Goal: Information Seeking & Learning: Learn about a topic

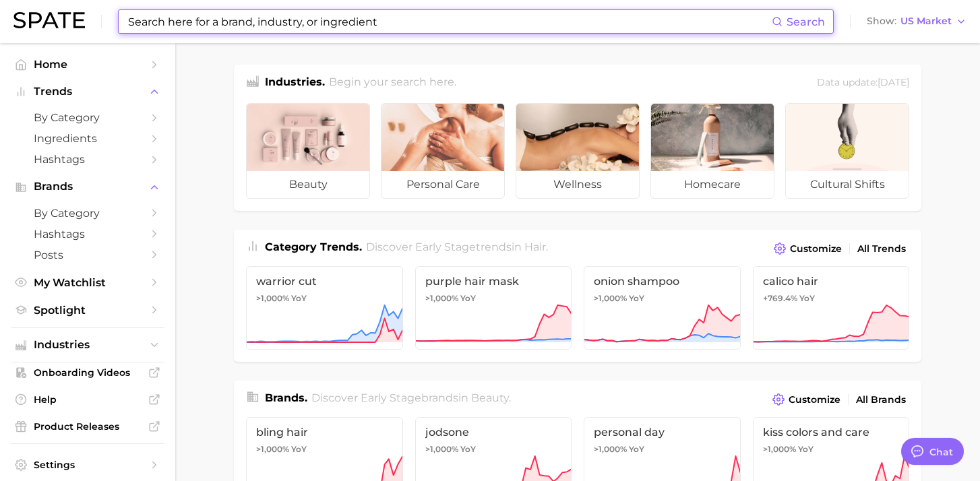
click at [201, 24] on input at bounding box center [449, 21] width 645 height 23
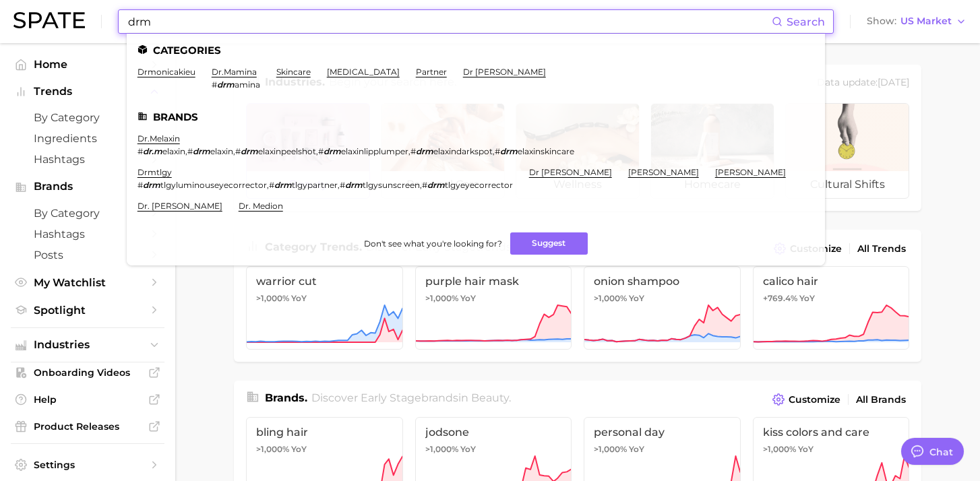
paste input "Drmtlgy"
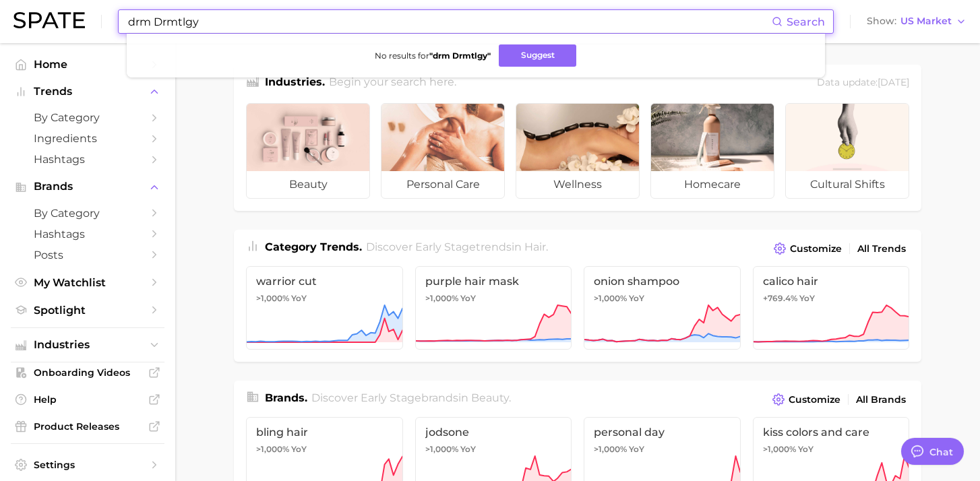
click at [140, 21] on input "drm Drmtlgy" at bounding box center [449, 21] width 645 height 23
type input "Drmtlgy"
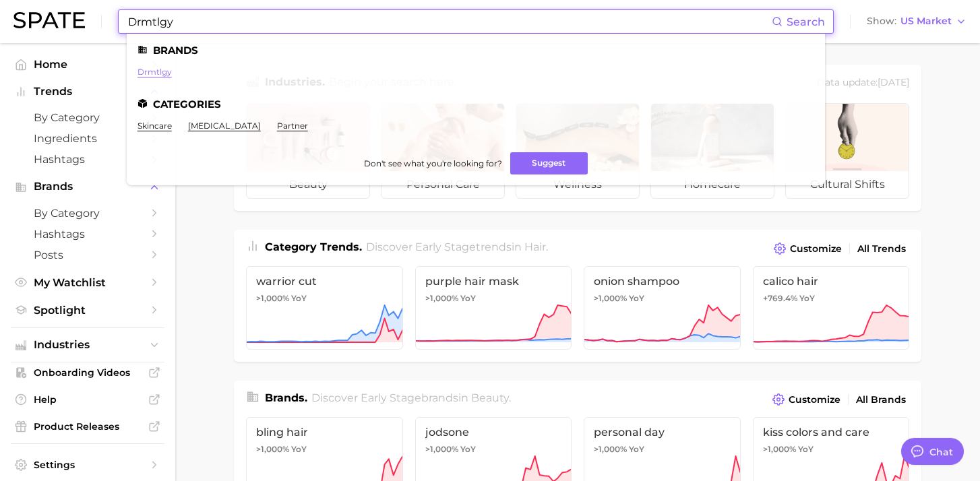
click at [164, 75] on link "drmtlgy" at bounding box center [154, 72] width 34 height 10
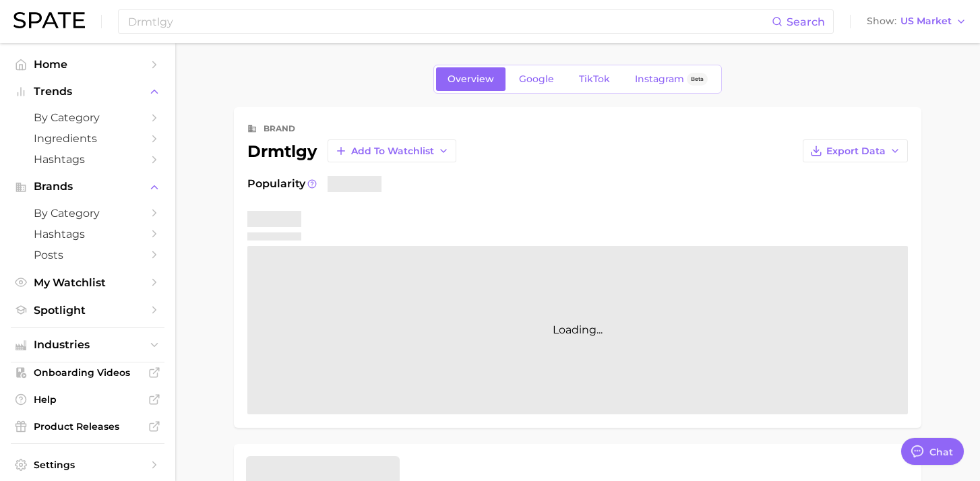
scroll to position [27, 0]
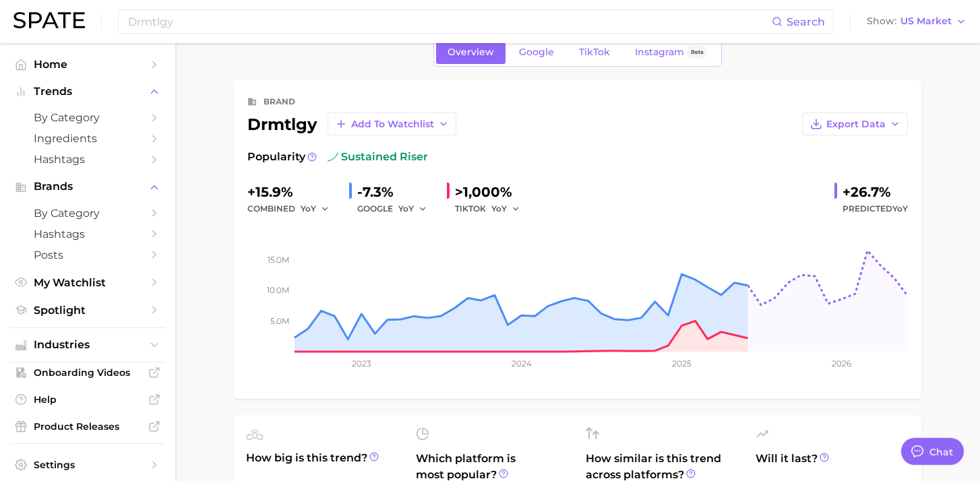
type textarea "x"
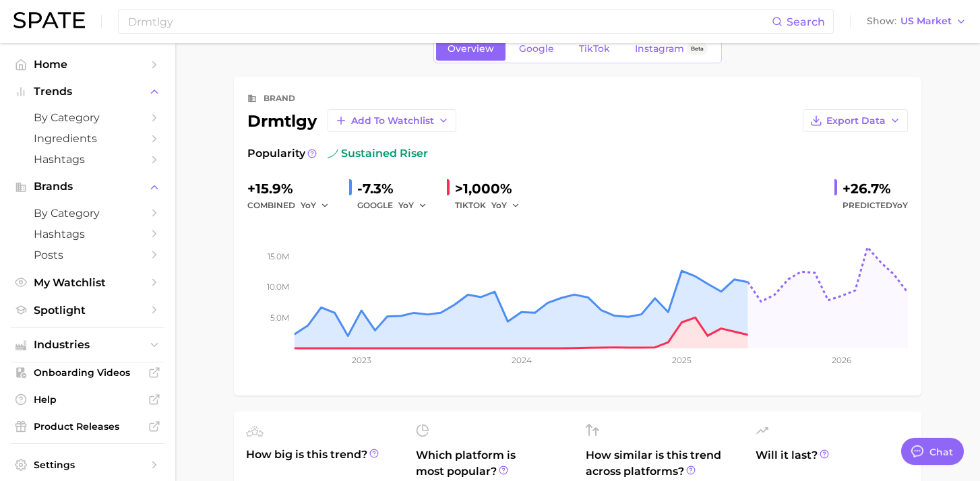
scroll to position [26, 0]
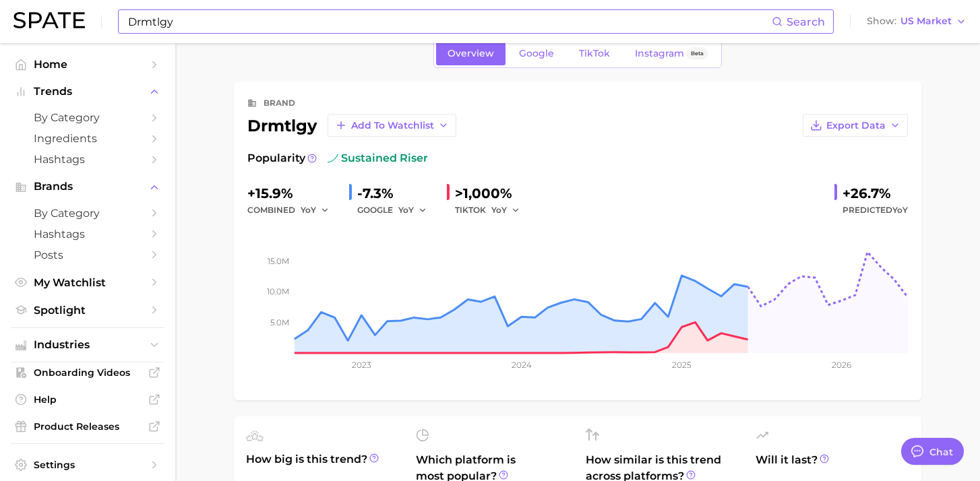
click at [220, 20] on input "Drmtlgy" at bounding box center [449, 21] width 645 height 23
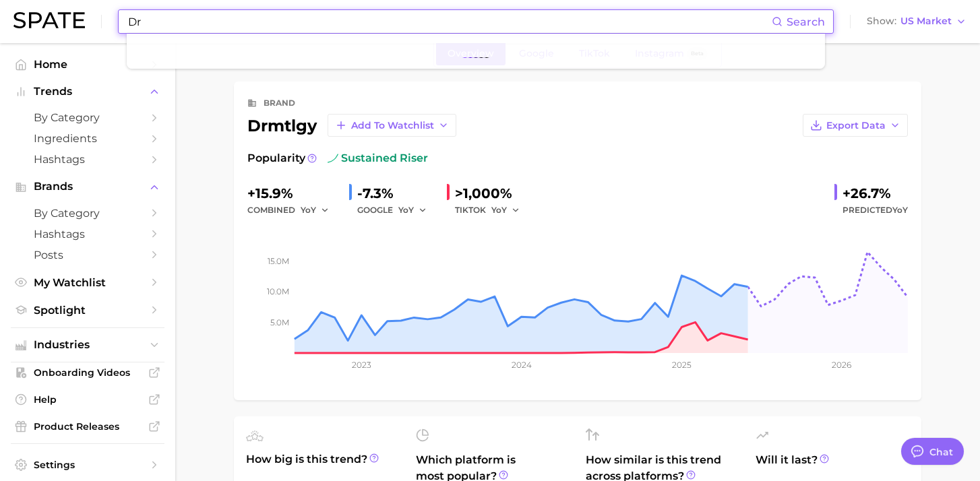
type input "D"
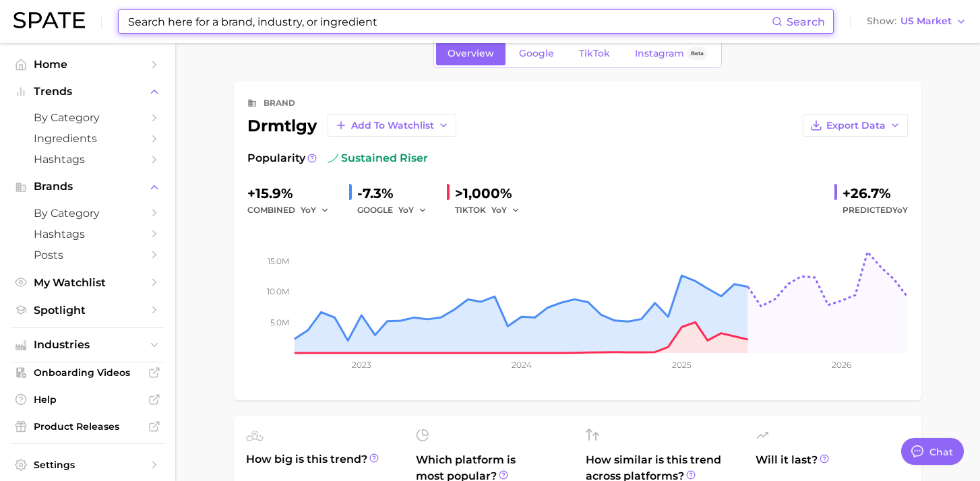
paste input "Joocyee"
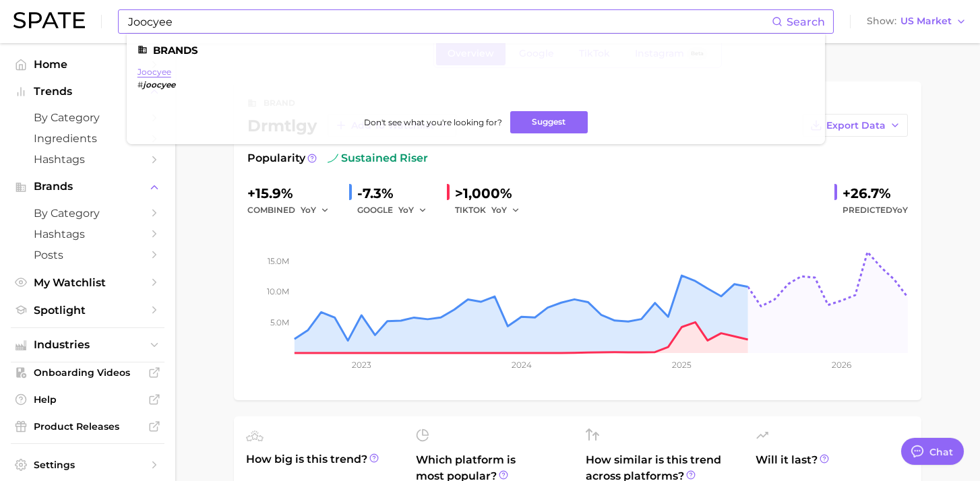
click at [165, 71] on link "joocyee" at bounding box center [154, 72] width 34 height 10
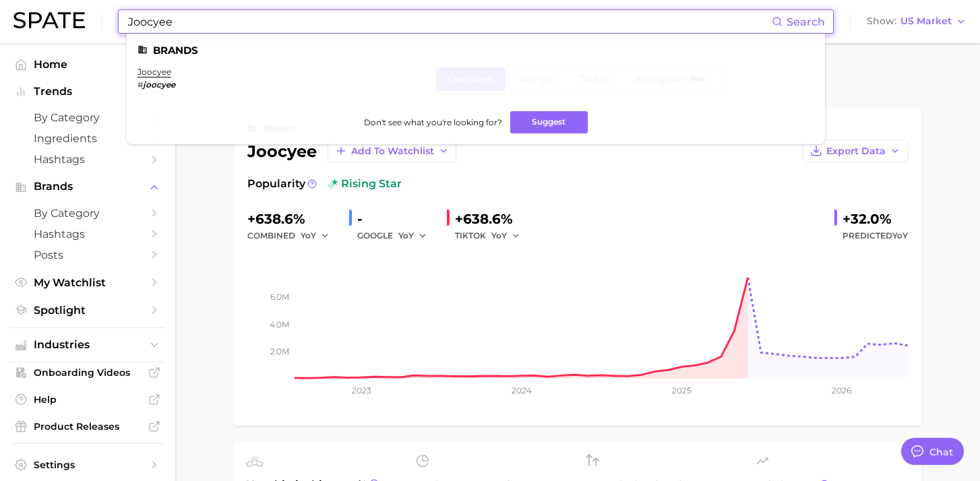
click at [213, 30] on input "Joocyee" at bounding box center [449, 21] width 645 height 23
paste input "Fw"
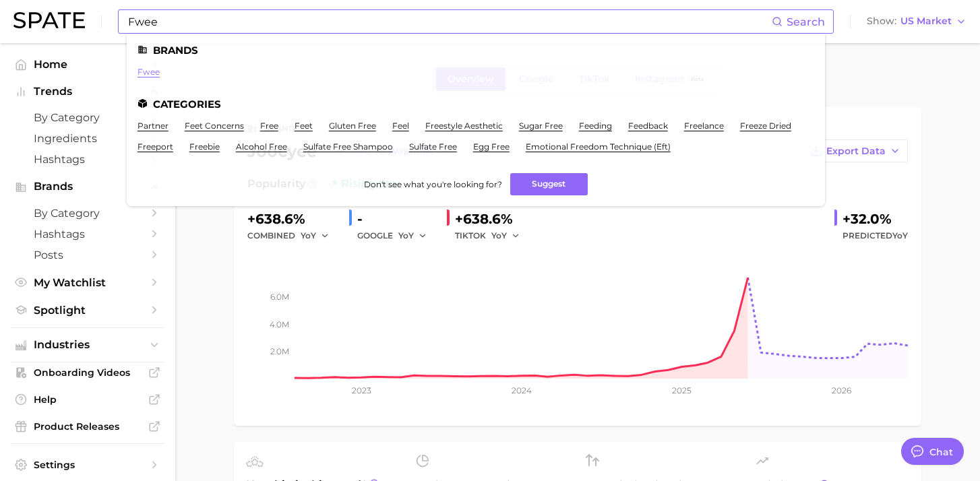
click at [152, 71] on link "fwee" at bounding box center [148, 72] width 22 height 10
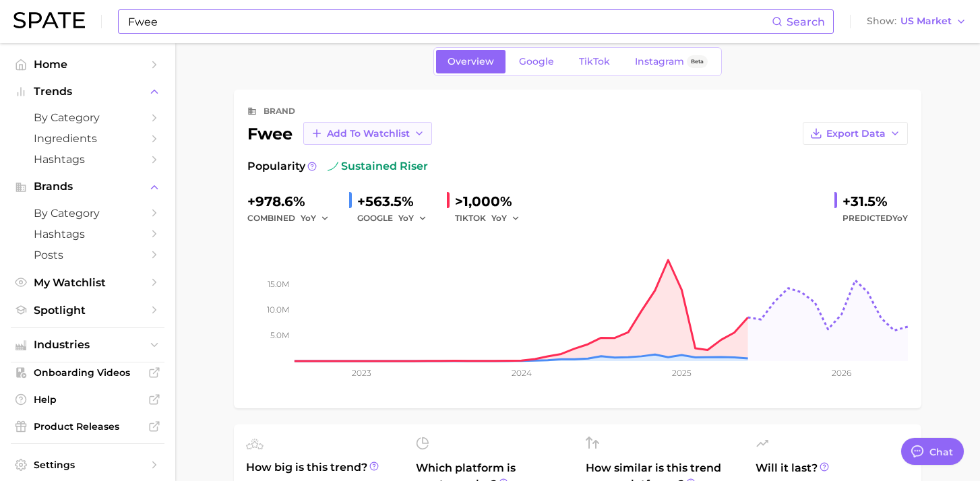
scroll to position [15, 0]
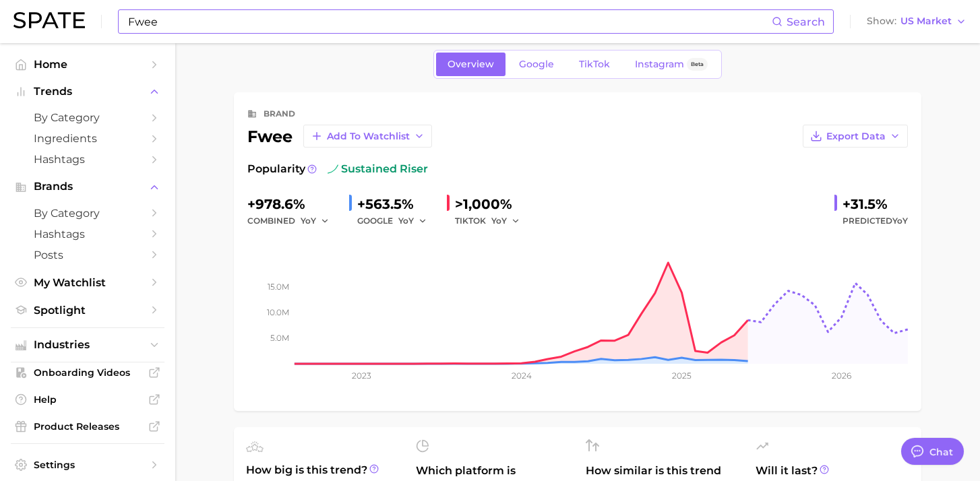
click at [226, 21] on input "Fwee" at bounding box center [449, 21] width 645 height 23
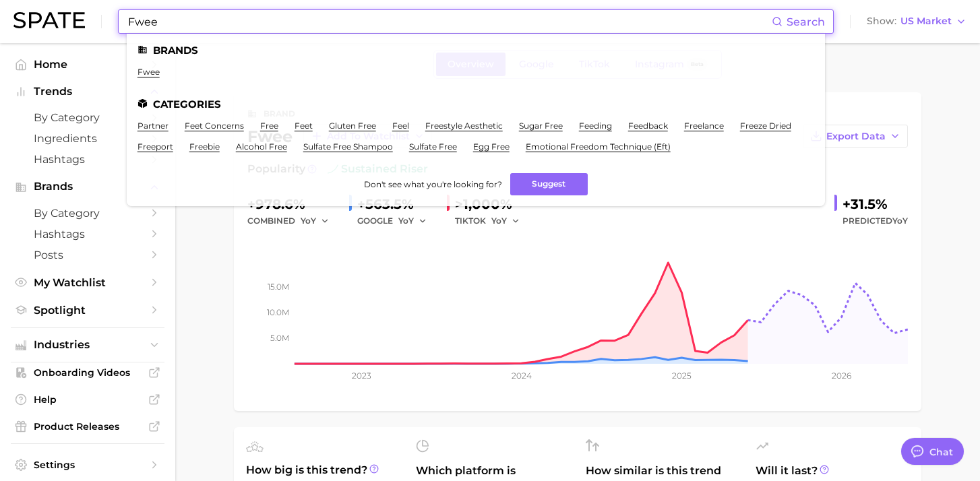
click at [226, 21] on input "Fwee" at bounding box center [449, 21] width 645 height 23
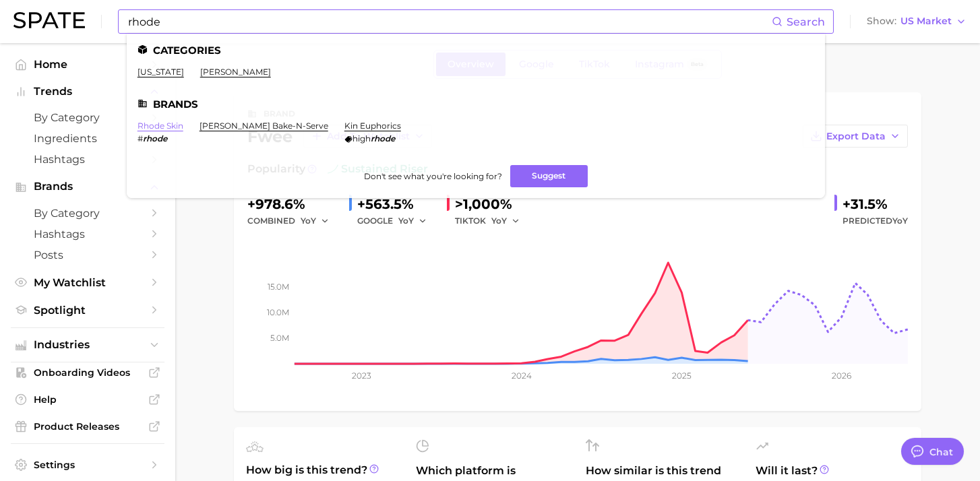
click at [180, 123] on link "rhode skin" at bounding box center [160, 126] width 46 height 10
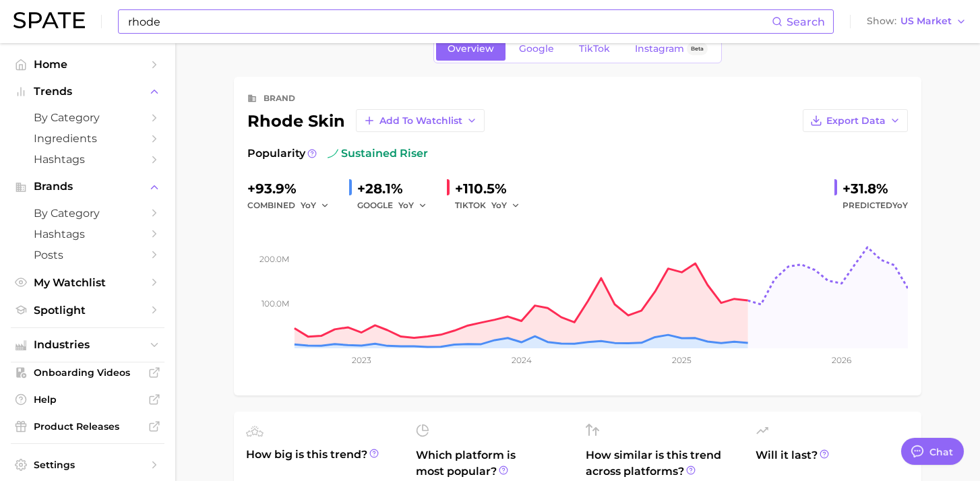
scroll to position [34, 0]
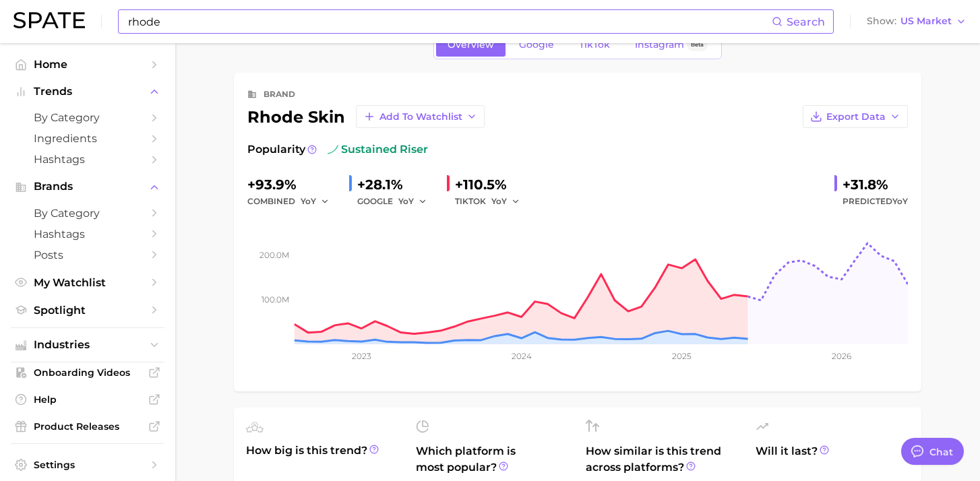
click at [169, 25] on input "rhode" at bounding box center [449, 21] width 645 height 23
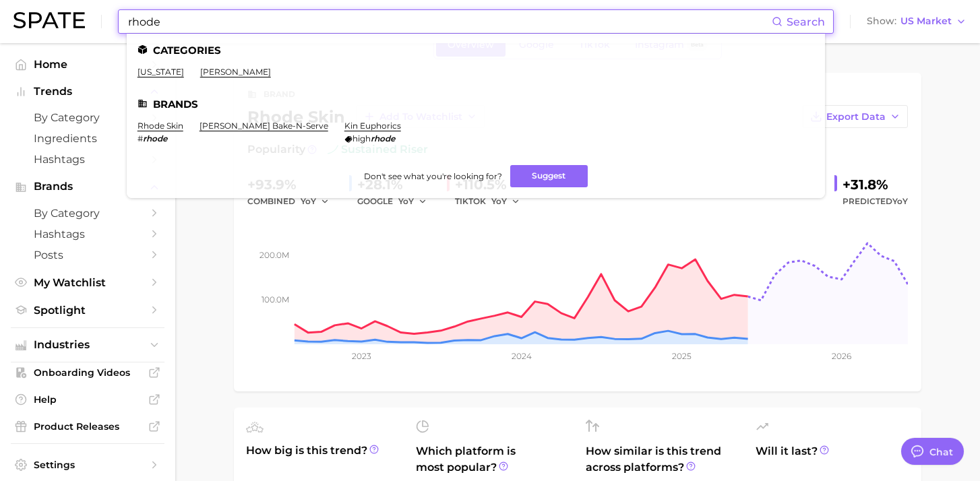
click at [169, 25] on input "rhode" at bounding box center [449, 21] width 645 height 23
paste input "TirTir"
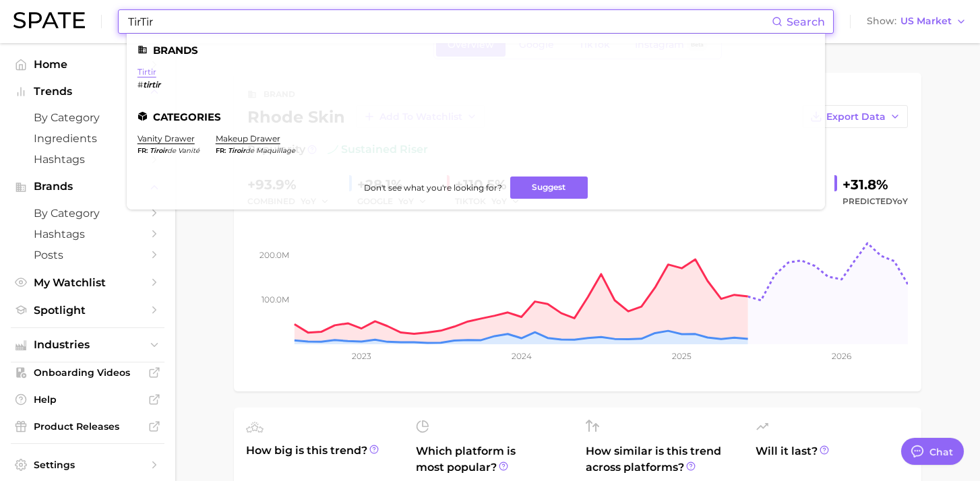
click at [143, 71] on link "tirtir" at bounding box center [146, 72] width 19 height 10
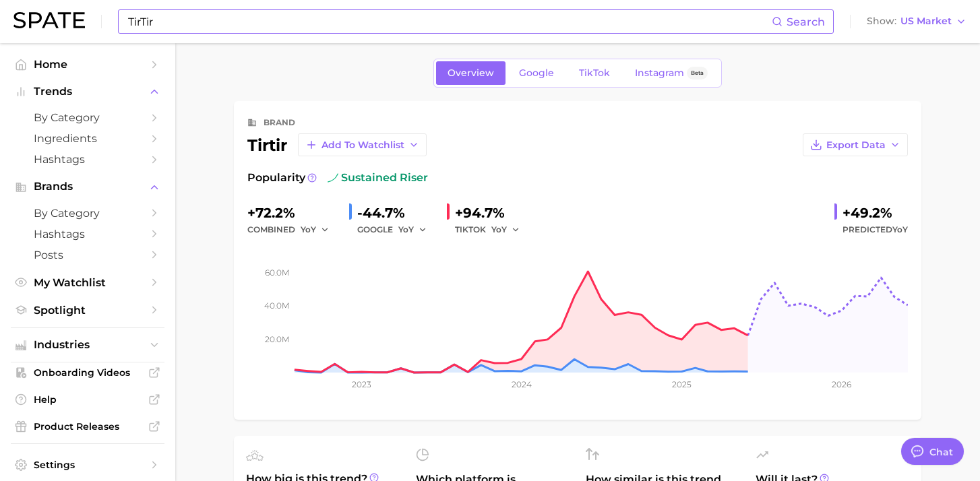
scroll to position [2, 0]
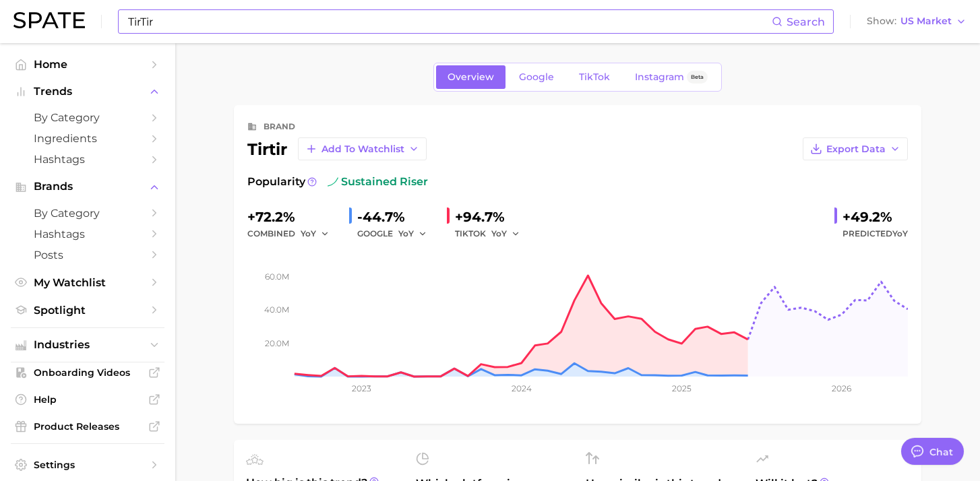
click at [231, 28] on input "TirTir" at bounding box center [449, 21] width 645 height 23
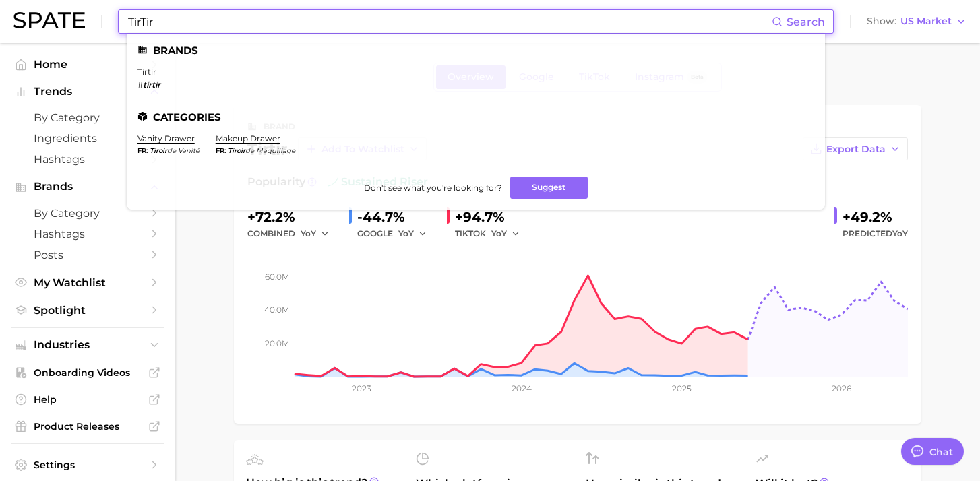
click at [231, 28] on input "TirTir" at bounding box center [449, 21] width 645 height 23
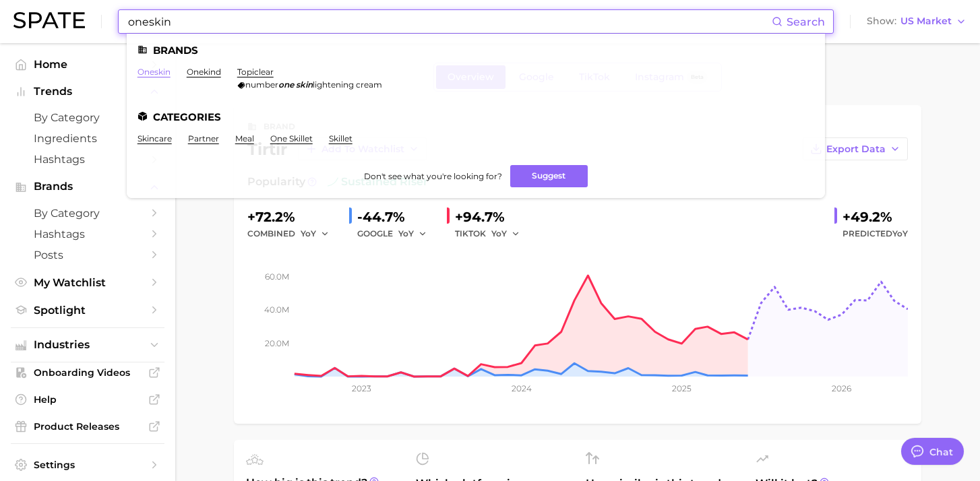
click at [160, 71] on link "oneskin" at bounding box center [153, 72] width 33 height 10
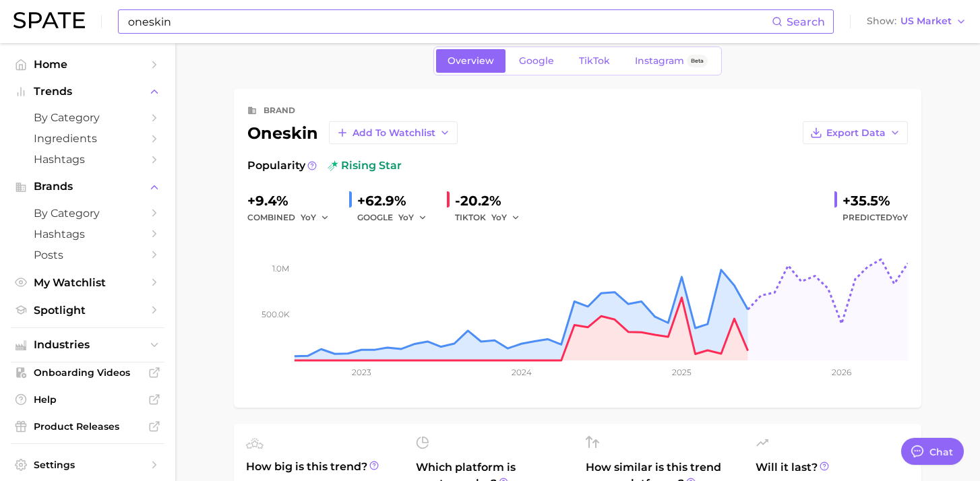
scroll to position [21, 0]
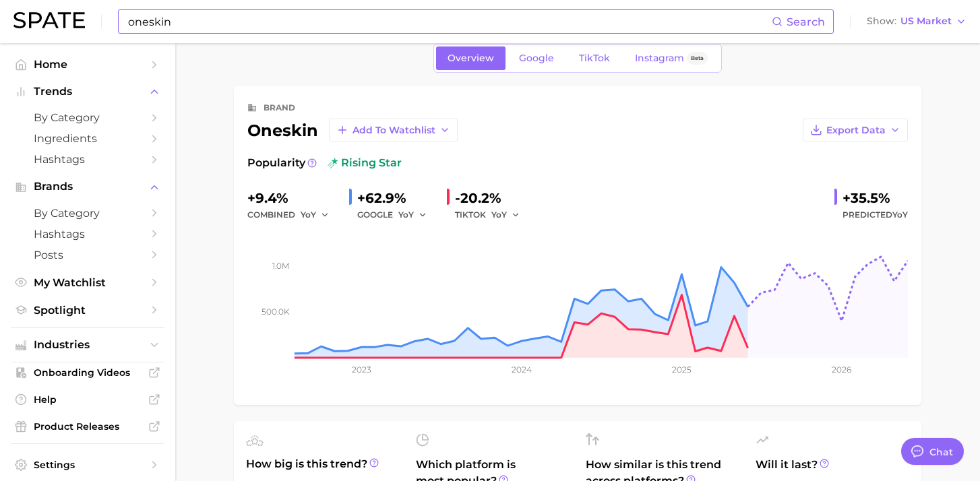
click at [293, 22] on input "oneskin" at bounding box center [449, 21] width 645 height 23
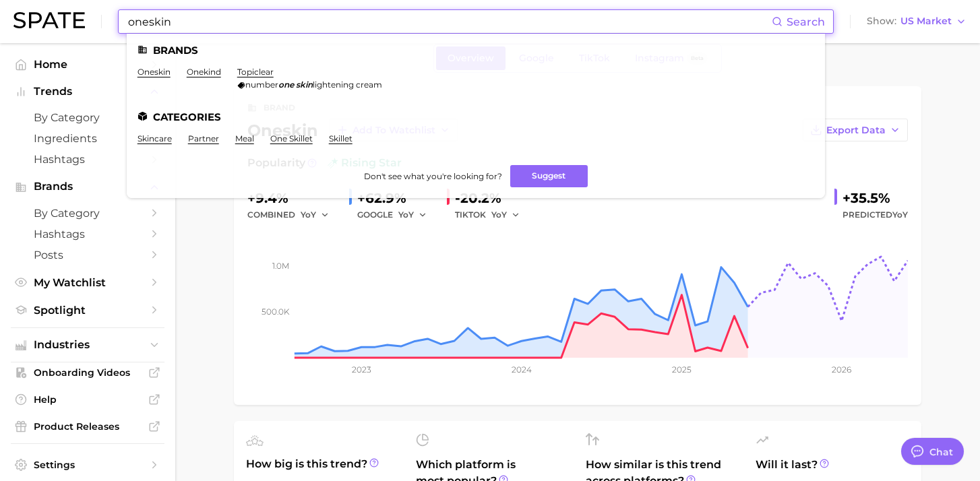
click at [293, 22] on input "oneskin" at bounding box center [449, 21] width 645 height 23
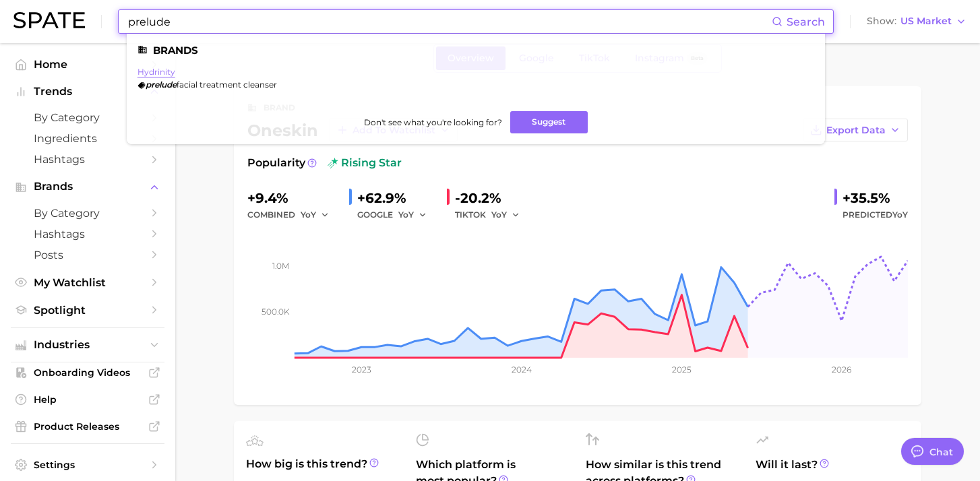
click at [158, 69] on link "hydrinity" at bounding box center [156, 72] width 38 height 10
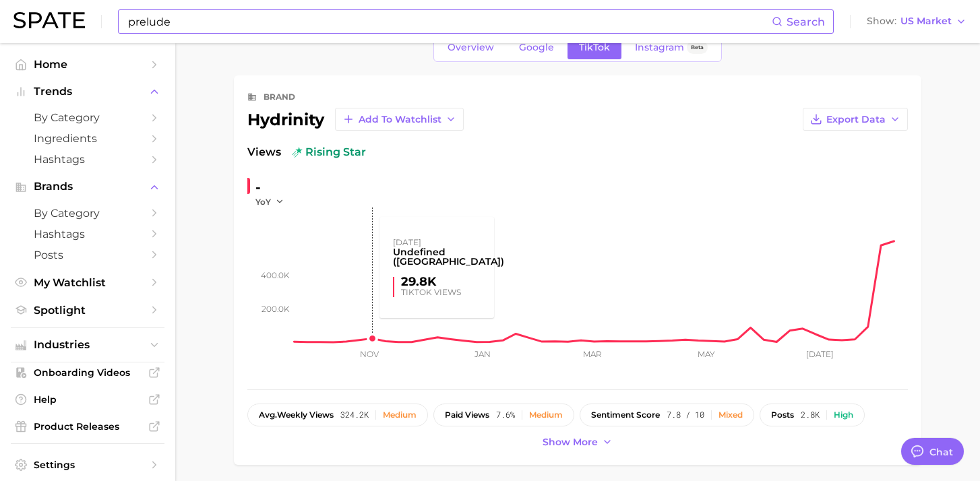
scroll to position [55, 0]
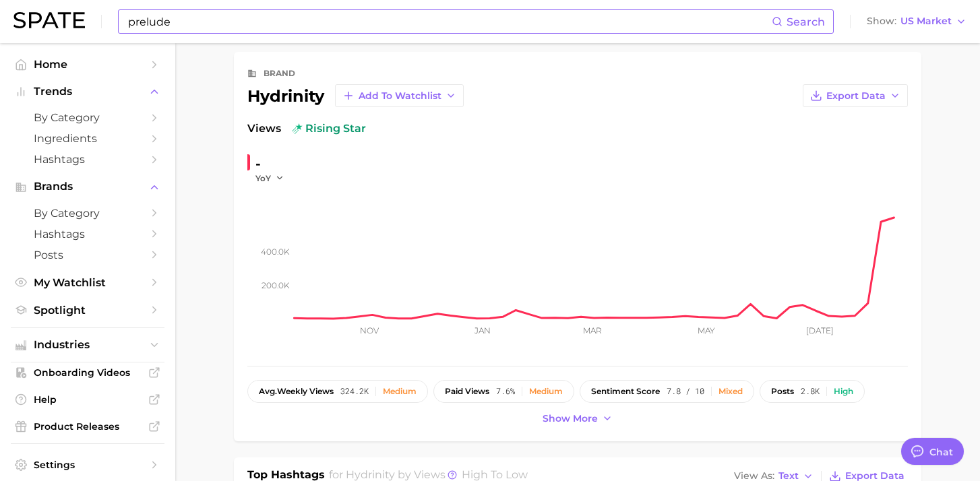
click at [290, 96] on div "hydrinity Add to Watchlist" at bounding box center [355, 95] width 216 height 23
copy div "hydrinity"
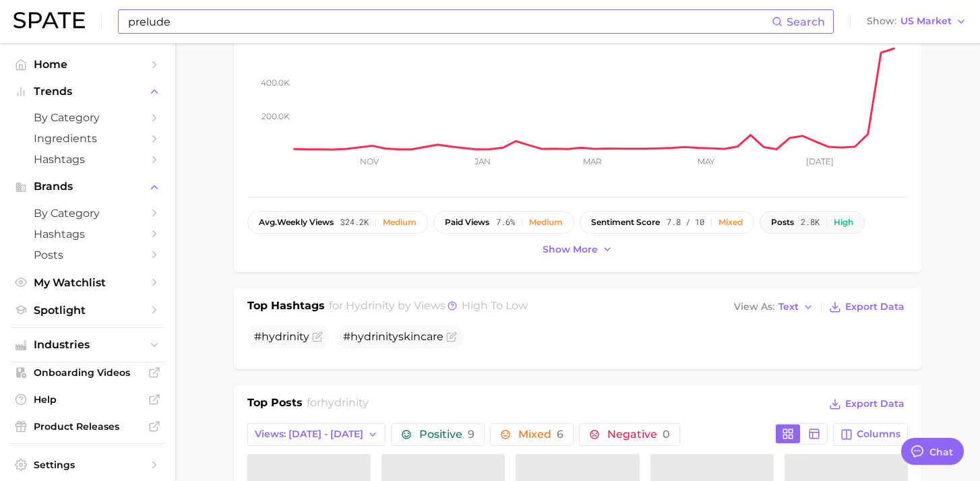
scroll to position [233, 0]
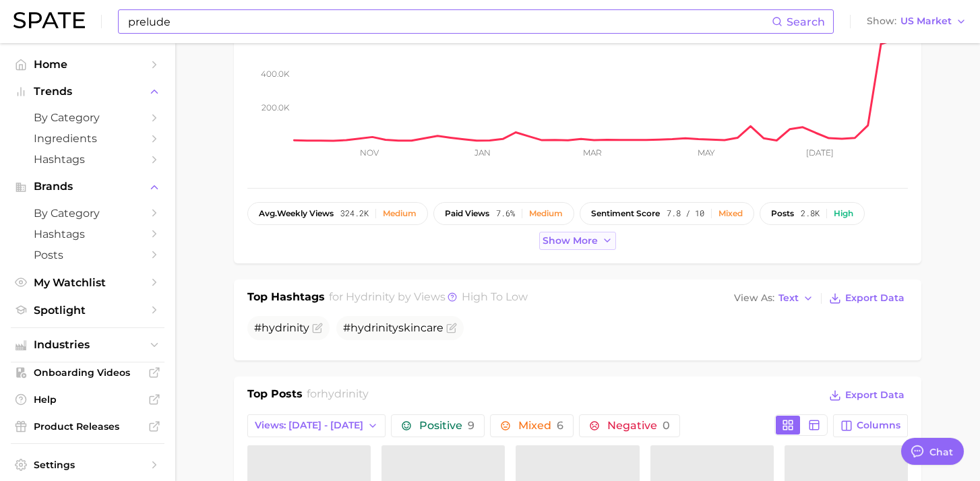
click at [562, 236] on span "Show more" at bounding box center [570, 240] width 55 height 11
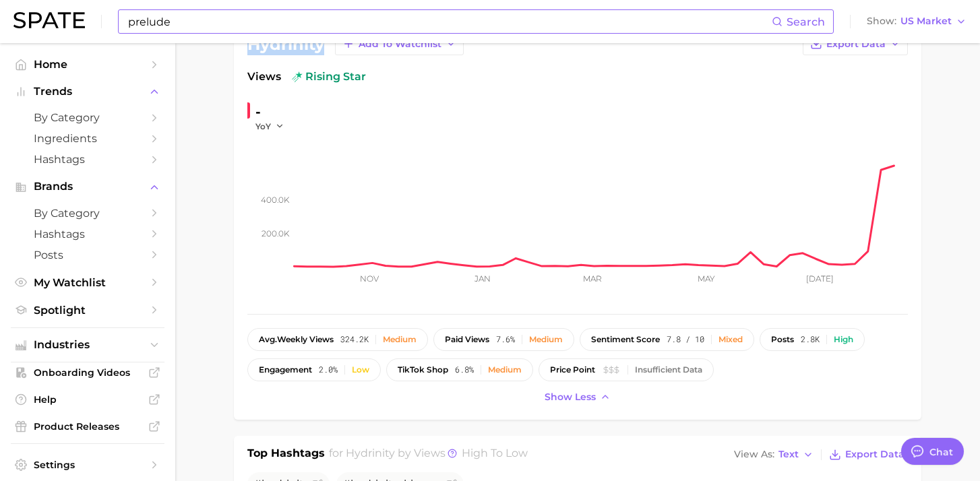
scroll to position [0, 0]
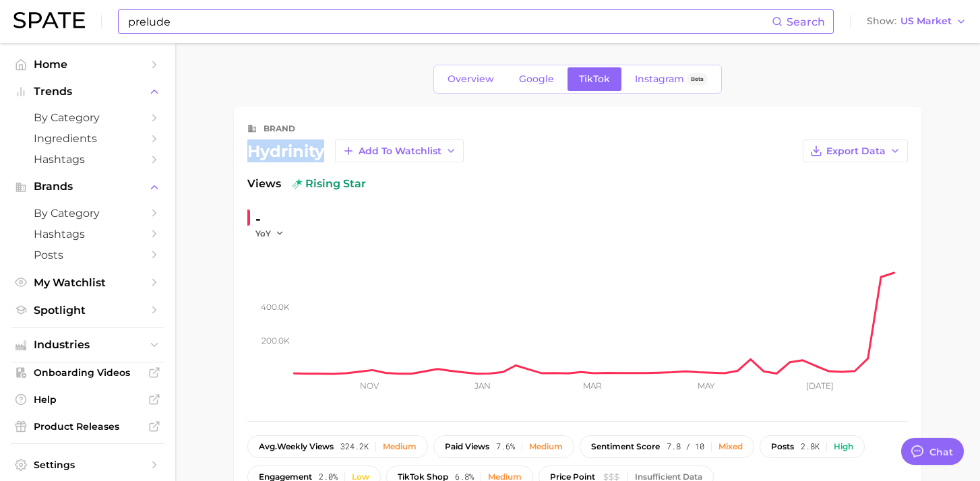
click at [292, 148] on div "hydrinity Add to Watchlist" at bounding box center [355, 151] width 216 height 23
click at [245, 13] on input "prelude" at bounding box center [449, 21] width 645 height 23
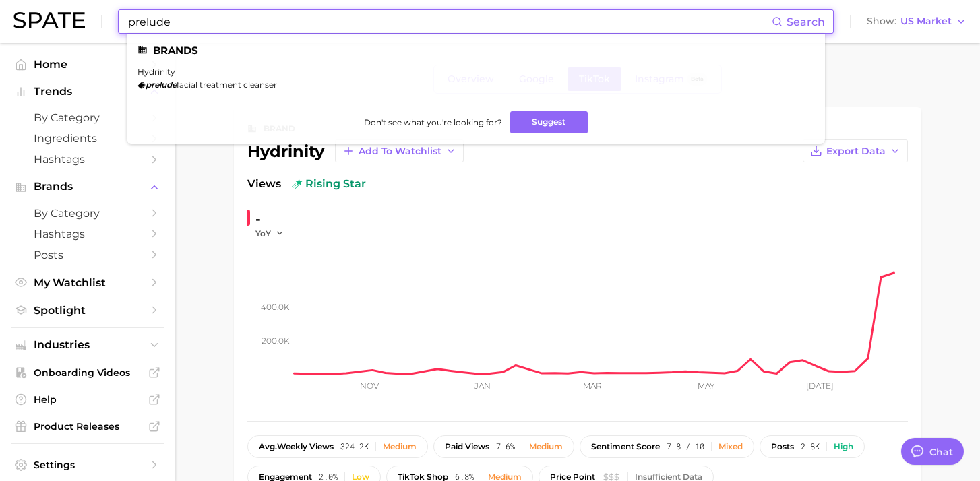
click at [245, 13] on input "prelude" at bounding box center [449, 21] width 645 height 23
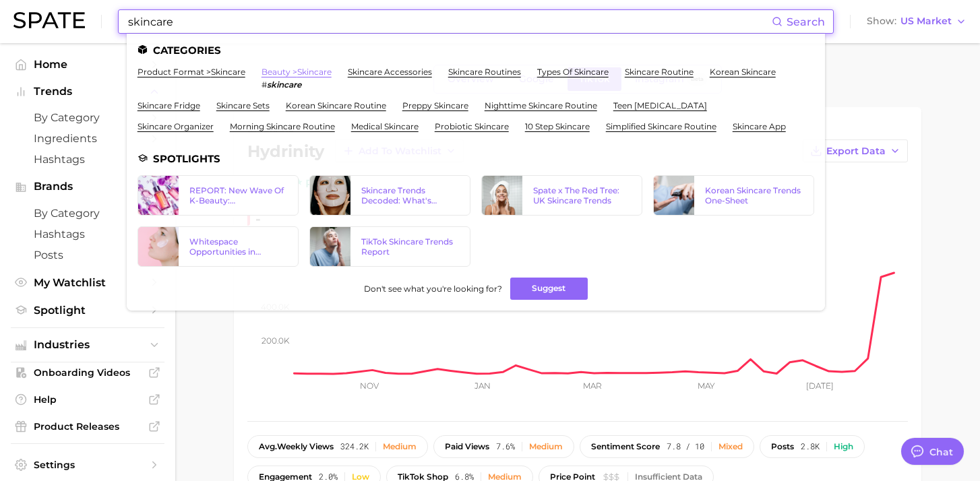
type input "skincare"
click at [289, 73] on link "beauty > skincare" at bounding box center [297, 72] width 70 height 10
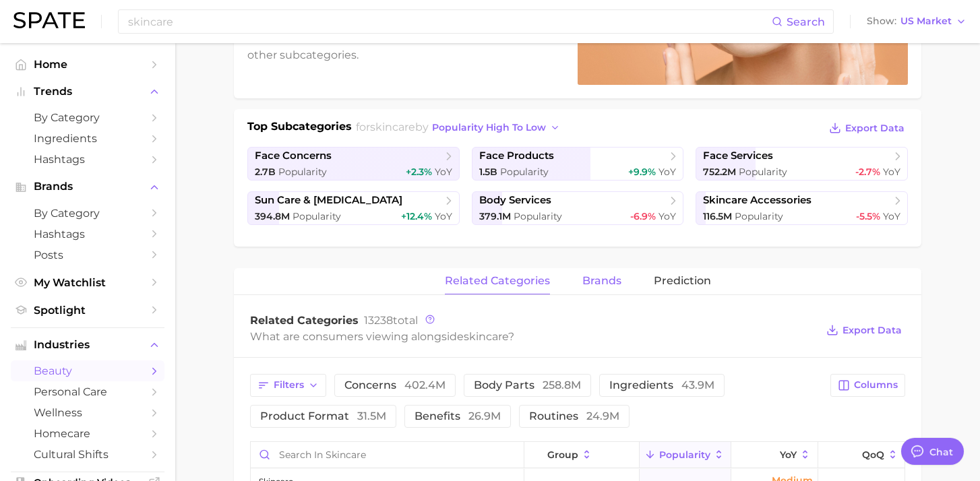
click at [592, 290] on button "brands" at bounding box center [601, 281] width 39 height 26
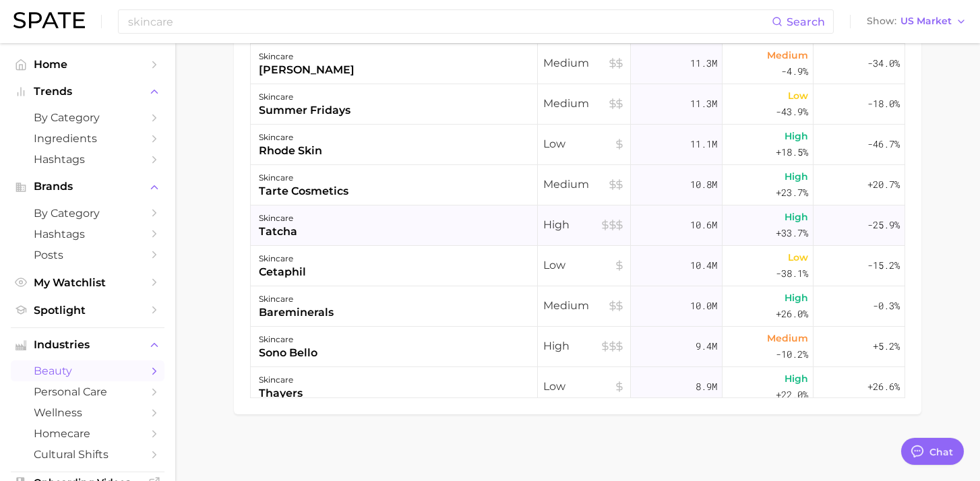
scroll to position [834, 0]
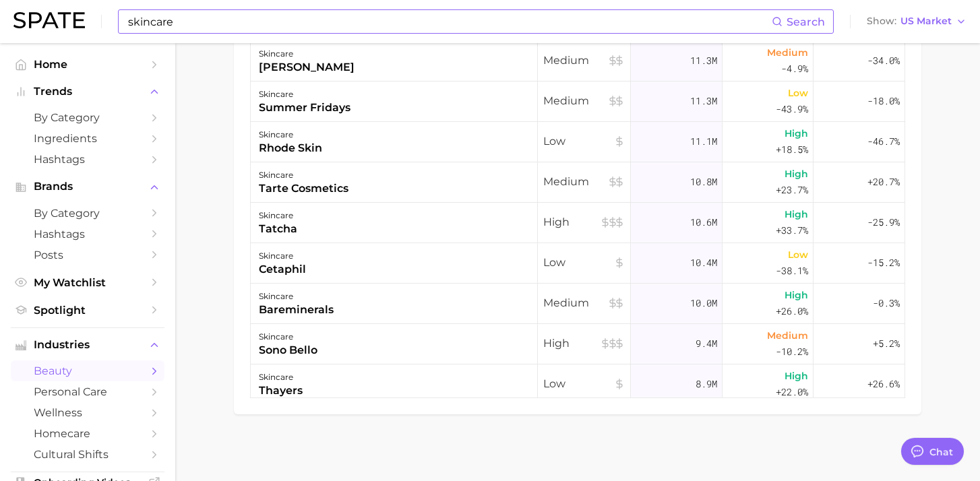
click at [220, 25] on input "skincare" at bounding box center [449, 21] width 645 height 23
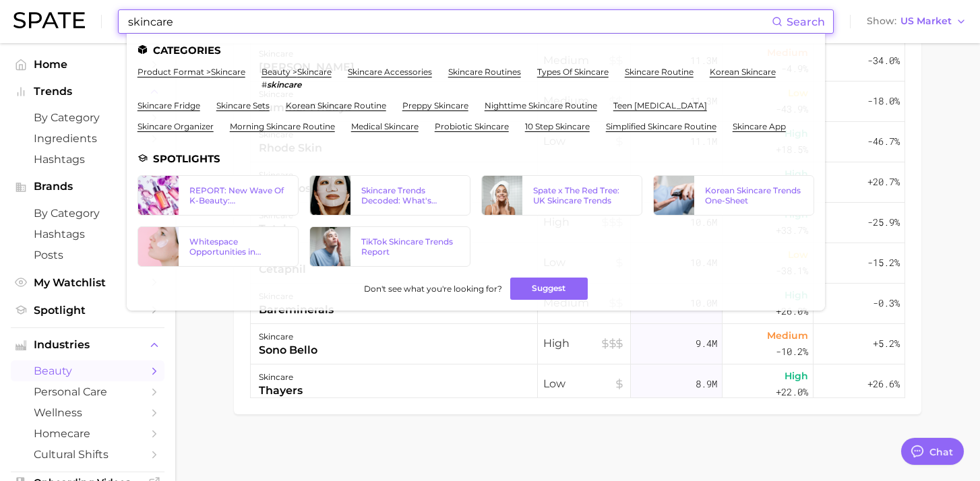
click at [220, 25] on input "skincare" at bounding box center [449, 21] width 645 height 23
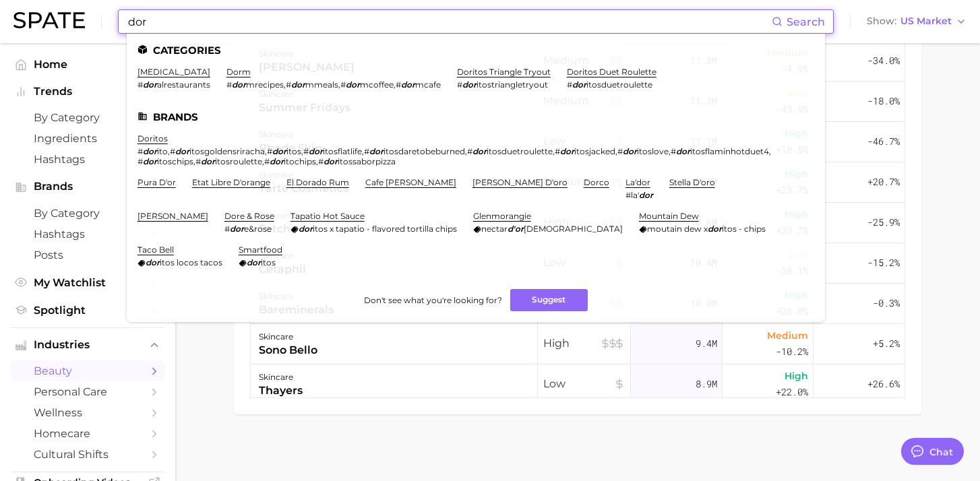
type input "dore"
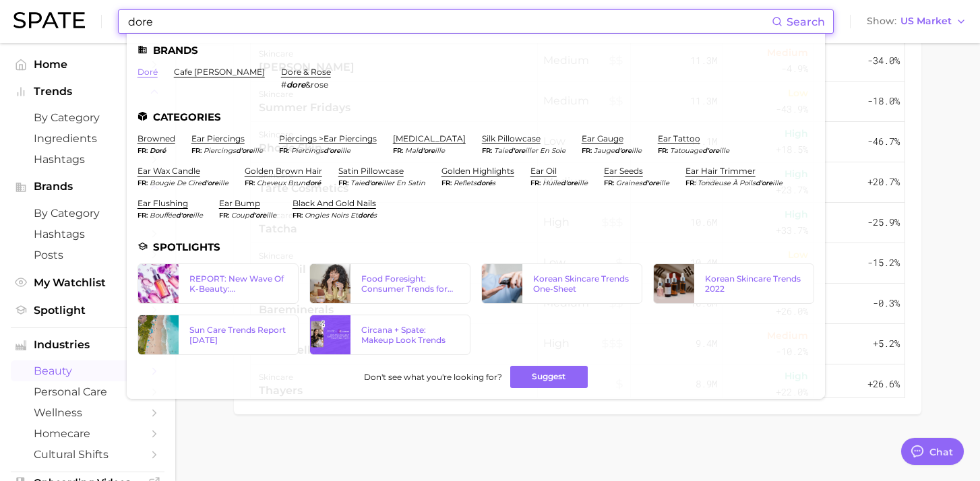
click at [150, 72] on link "doré" at bounding box center [147, 72] width 20 height 10
